Goal: Information Seeking & Learning: Learn about a topic

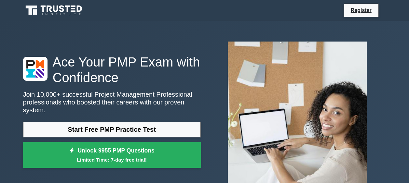
click at [8, 98] on div "Ace Your PMP Exam with Confidence Join 10,000+ successful Project Management Pr…" at bounding box center [204, 113] width 409 height 184
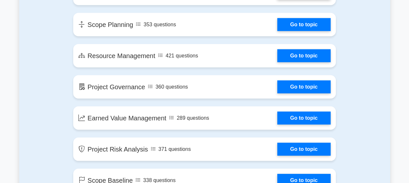
scroll to position [872, 0]
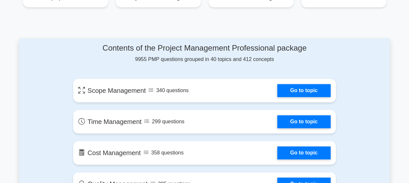
scroll to position [304, 0]
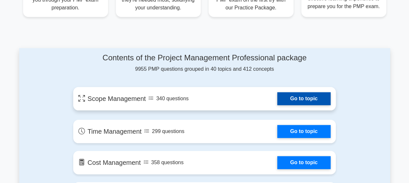
click at [301, 100] on link "Go to topic" at bounding box center [303, 98] width 53 height 13
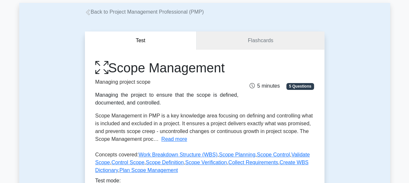
scroll to position [31, 0]
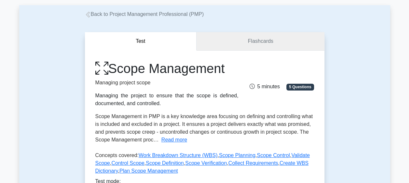
click at [260, 40] on link "Flashcards" at bounding box center [260, 41] width 128 height 19
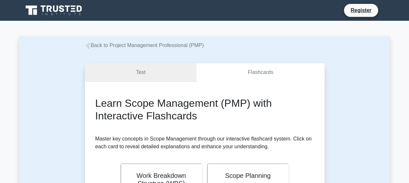
click at [137, 76] on link "Test" at bounding box center [141, 72] width 112 height 19
